Goal: Task Accomplishment & Management: Complete application form

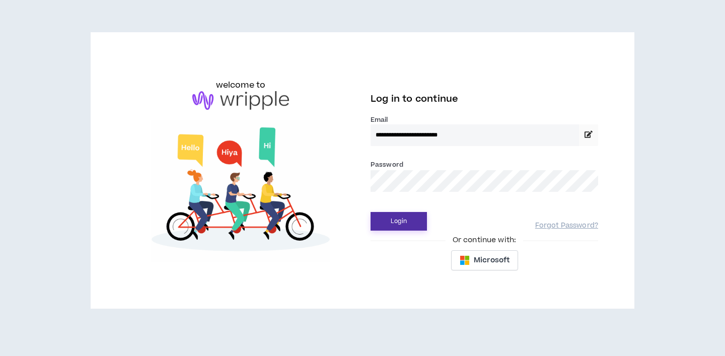
click at [386, 223] on button "Login" at bounding box center [399, 221] width 56 height 19
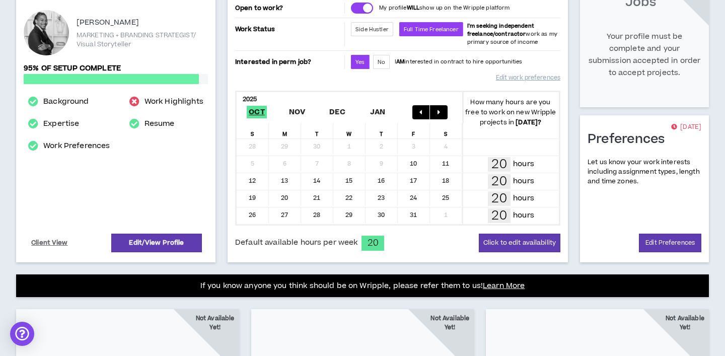
scroll to position [191, 0]
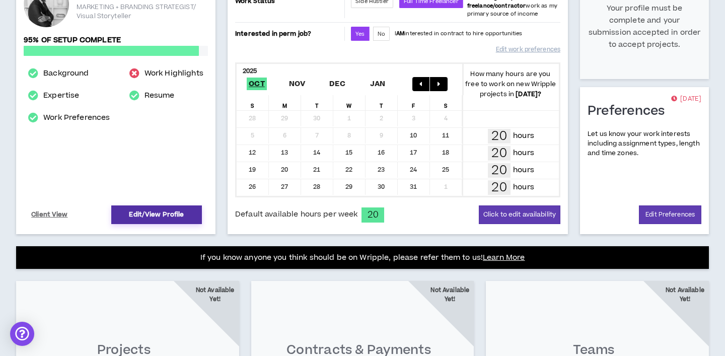
click at [158, 212] on link "Edit/View Profile" at bounding box center [156, 214] width 91 height 19
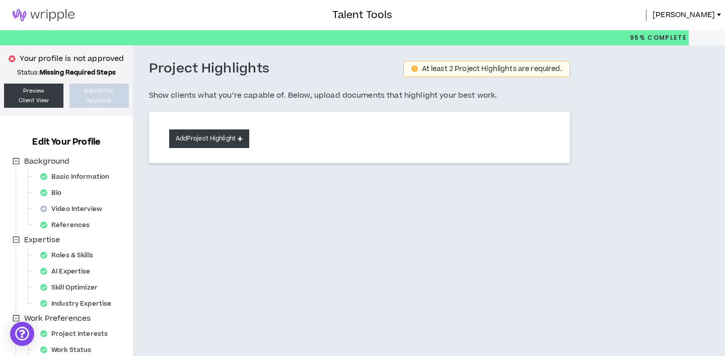
click at [212, 142] on button "Add Project Highlight" at bounding box center [209, 138] width 80 height 19
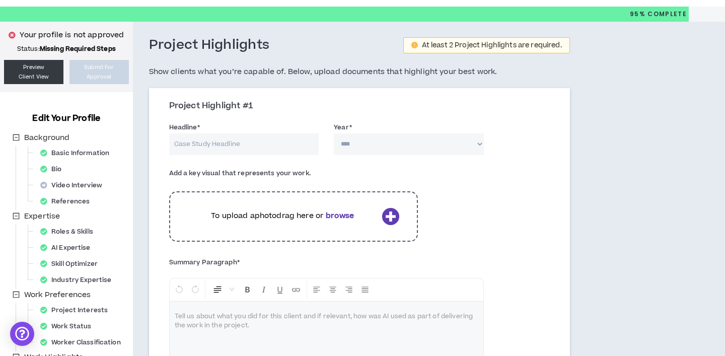
scroll to position [25, 0]
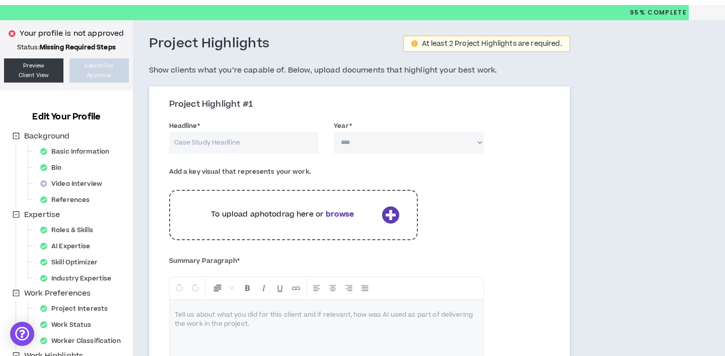
click at [240, 214] on p "To upload a photo drag here or browse" at bounding box center [283, 214] width 190 height 11
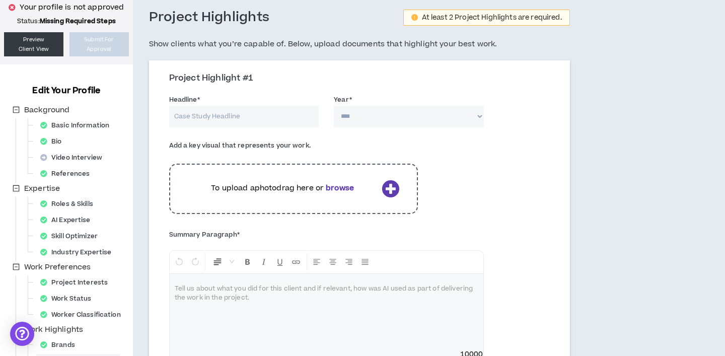
scroll to position [75, 0]
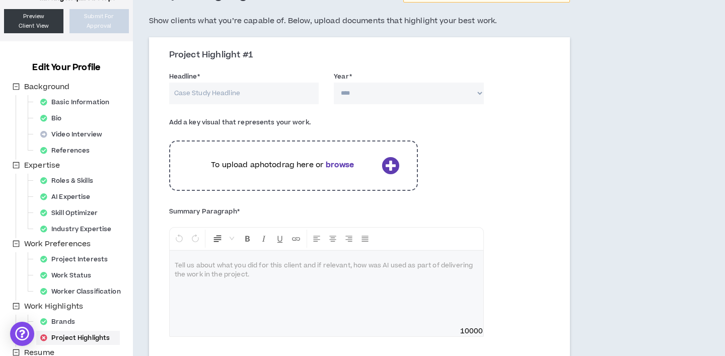
click at [340, 168] on b "browse" at bounding box center [340, 165] width 28 height 11
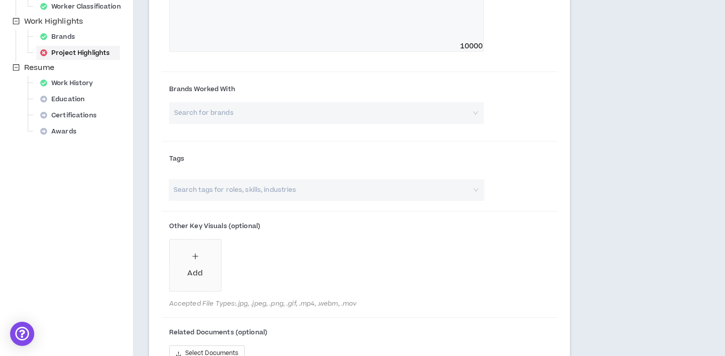
scroll to position [364, 0]
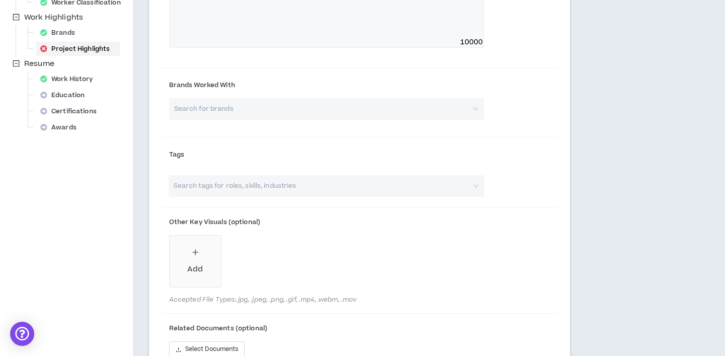
click at [447, 109] on input "search" at bounding box center [323, 109] width 297 height 22
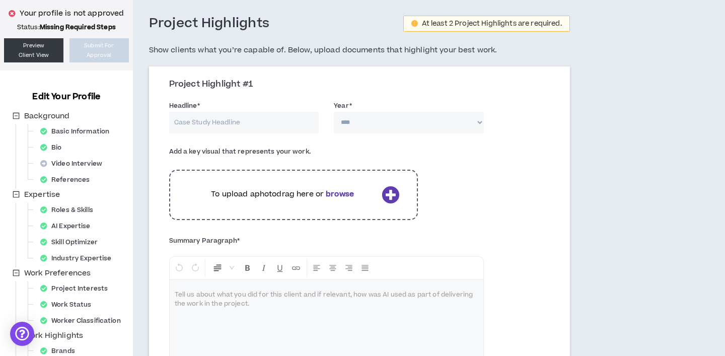
scroll to position [408, 0]
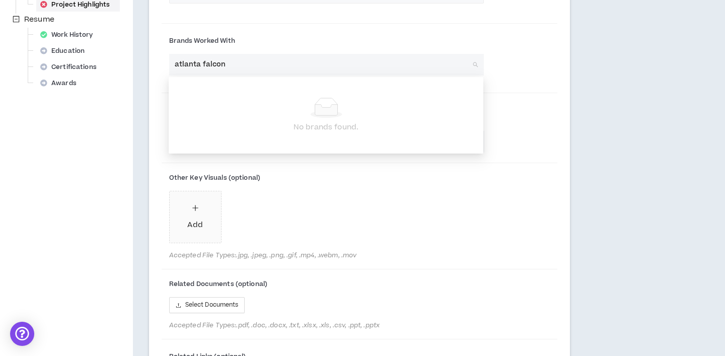
type input "atlanta falcons"
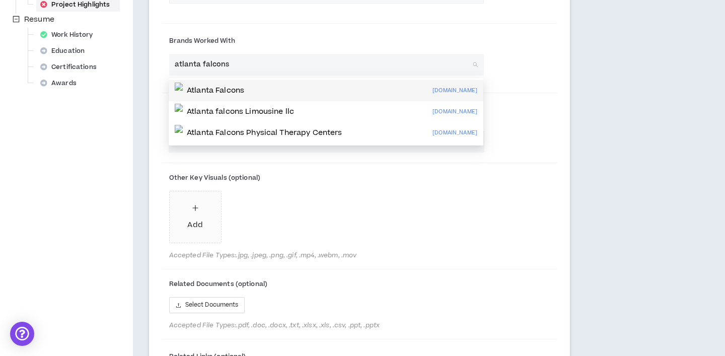
click at [370, 93] on div "Atlanta Falcons [DOMAIN_NAME]" at bounding box center [326, 91] width 303 height 16
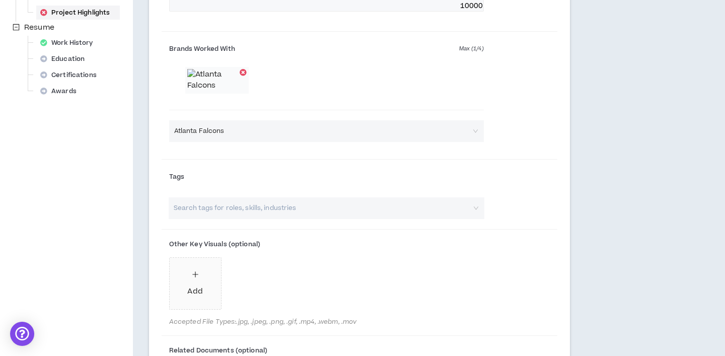
scroll to position [346, 0]
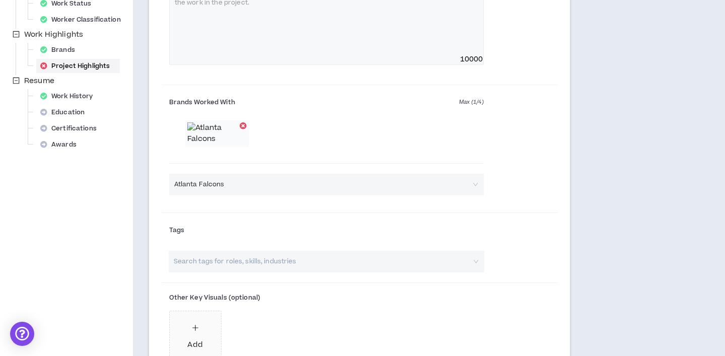
click at [242, 126] on div at bounding box center [243, 125] width 7 height 7
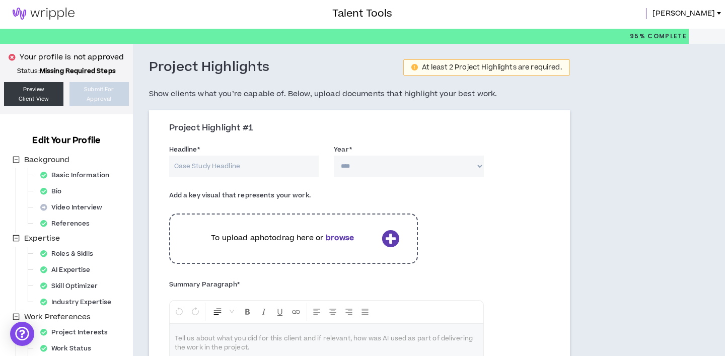
scroll to position [0, 0]
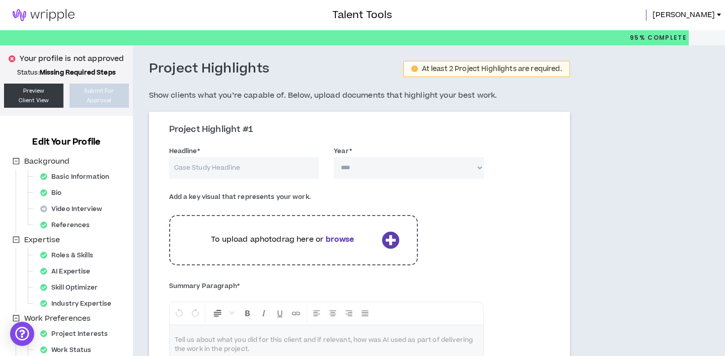
click at [248, 176] on input "Headline *" at bounding box center [244, 168] width 150 height 22
